Goal: Task Accomplishment & Management: Manage account settings

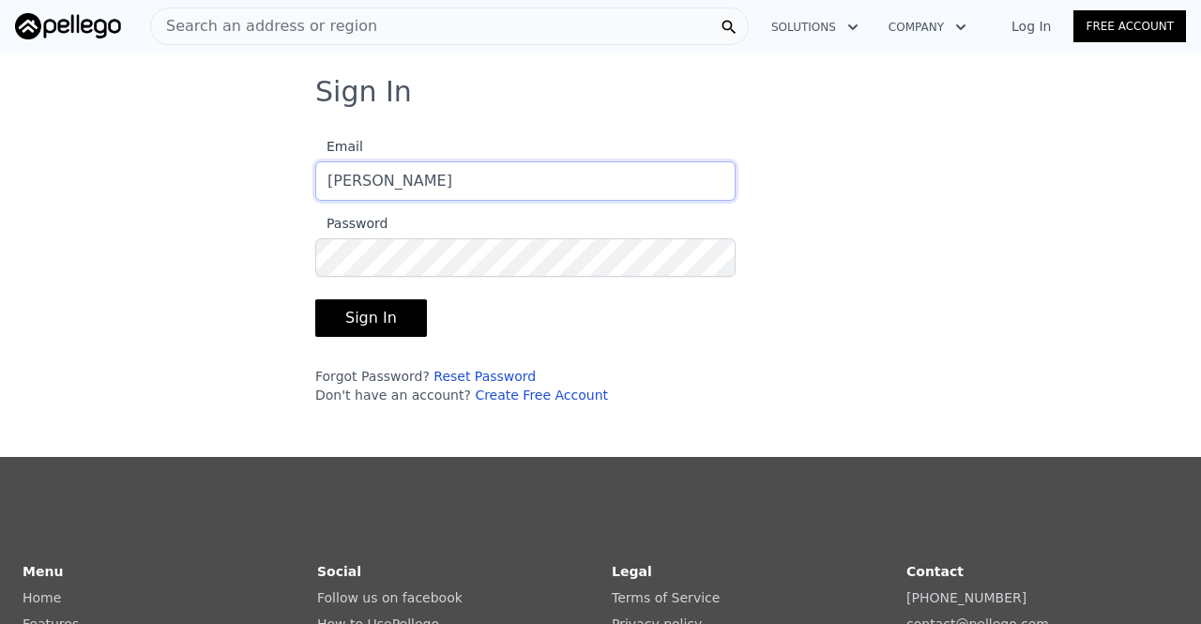
type input "[EMAIL_ADDRESS][DOMAIN_NAME]"
click at [364, 310] on button "Sign In" at bounding box center [371, 318] width 112 height 38
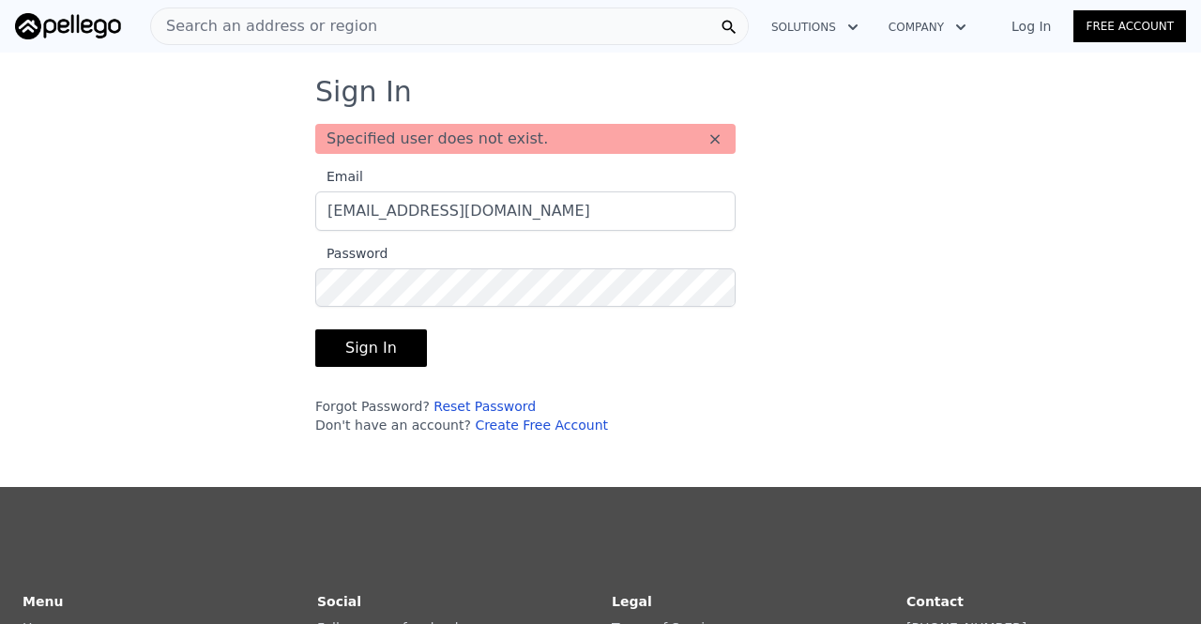
click at [371, 350] on button "Sign In" at bounding box center [371, 348] width 112 height 38
click at [454, 406] on link "Reset Password" at bounding box center [484, 406] width 102 height 15
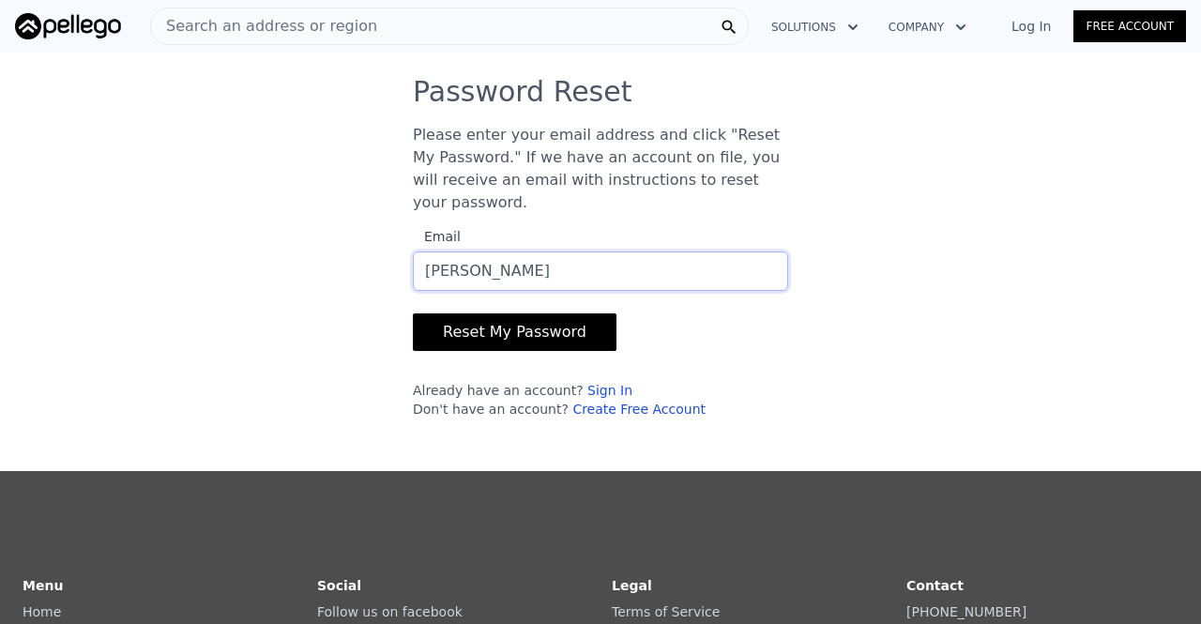
type input "[EMAIL_ADDRESS][DOMAIN_NAME]"
click at [495, 313] on button "Reset My Password" at bounding box center [515, 332] width 204 height 38
